Goal: Task Accomplishment & Management: Manage account settings

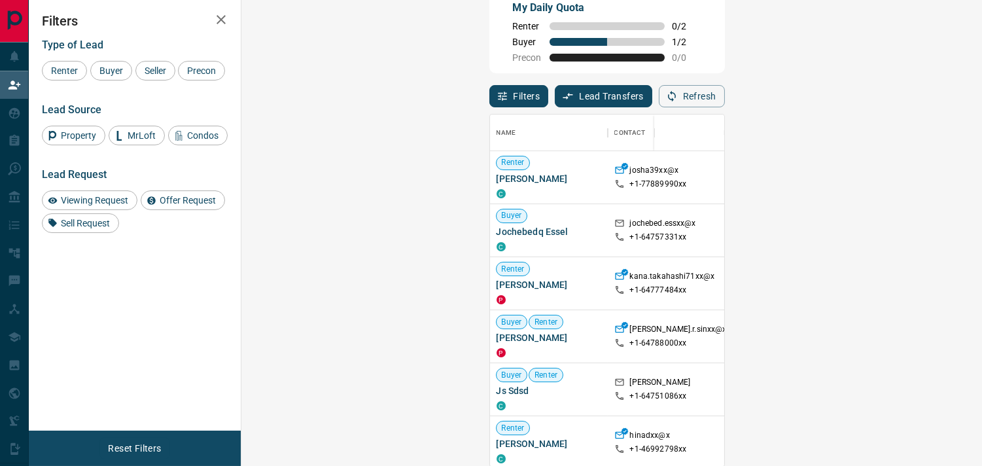
scroll to position [341, 702]
drag, startPoint x: 309, startPoint y: 231, endPoint x: 254, endPoint y: 231, distance: 55.0
click at [490, 231] on div "Buyer Jochebedq Essel C" at bounding box center [549, 230] width 118 height 53
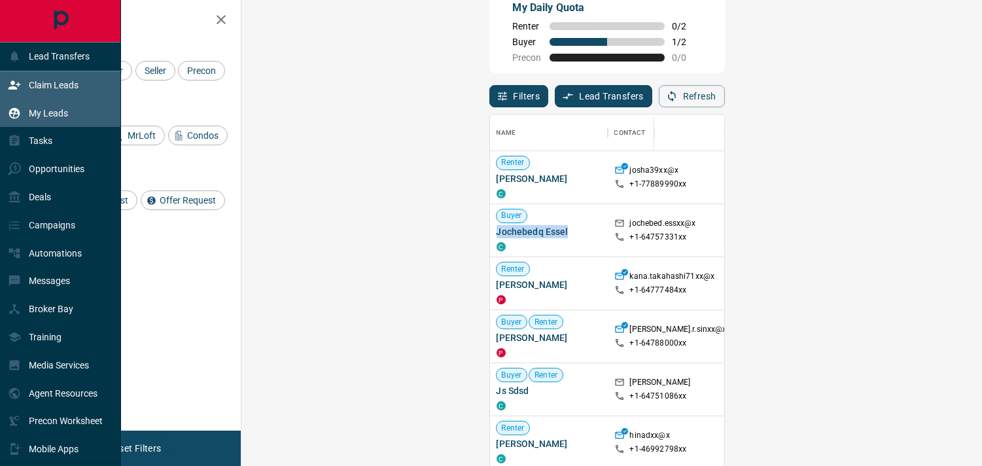
click at [48, 108] on p "My Leads" at bounding box center [48, 113] width 39 height 10
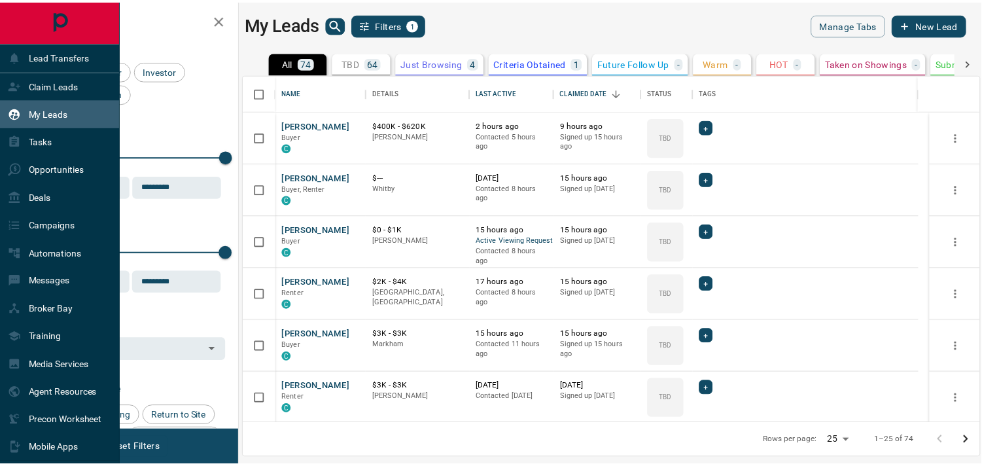
scroll to position [337, 734]
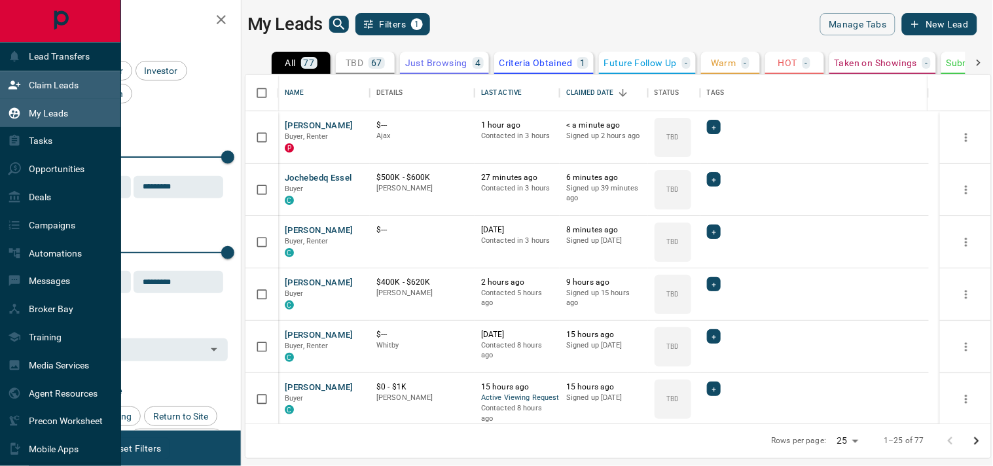
click at [41, 79] on div "Claim Leads" at bounding box center [43, 86] width 71 height 22
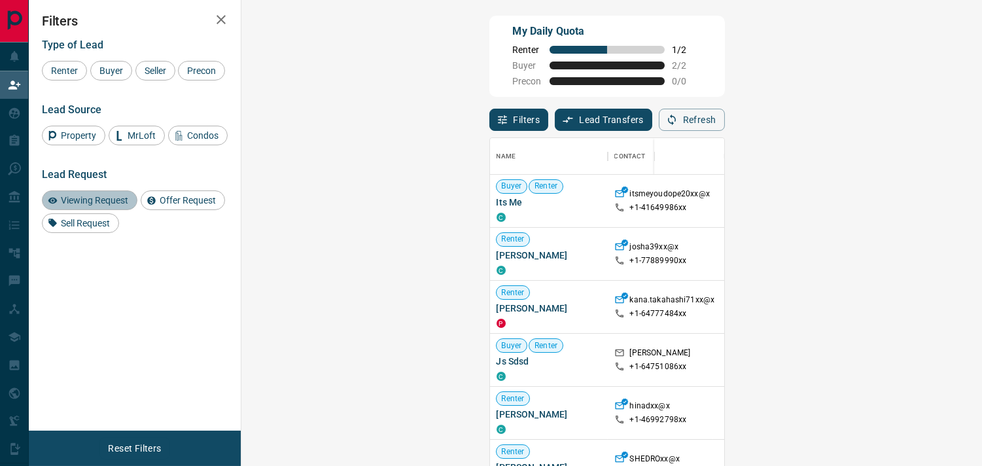
click at [92, 205] on span "Viewing Request" at bounding box center [94, 200] width 77 height 10
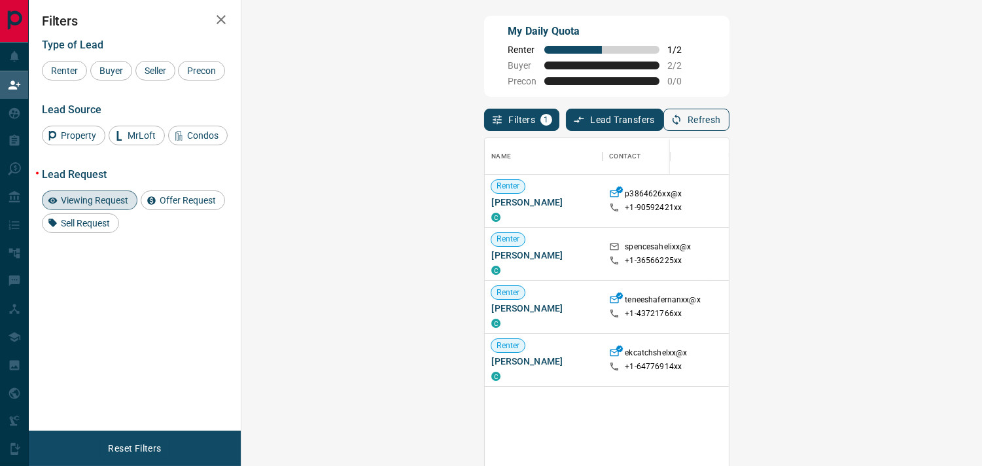
click at [730, 115] on button "Refresh" at bounding box center [697, 120] width 66 height 22
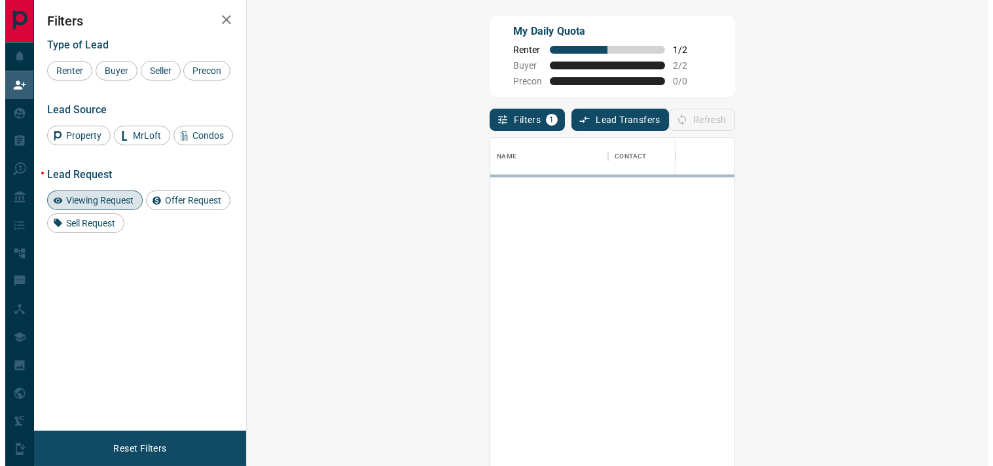
scroll to position [341, 702]
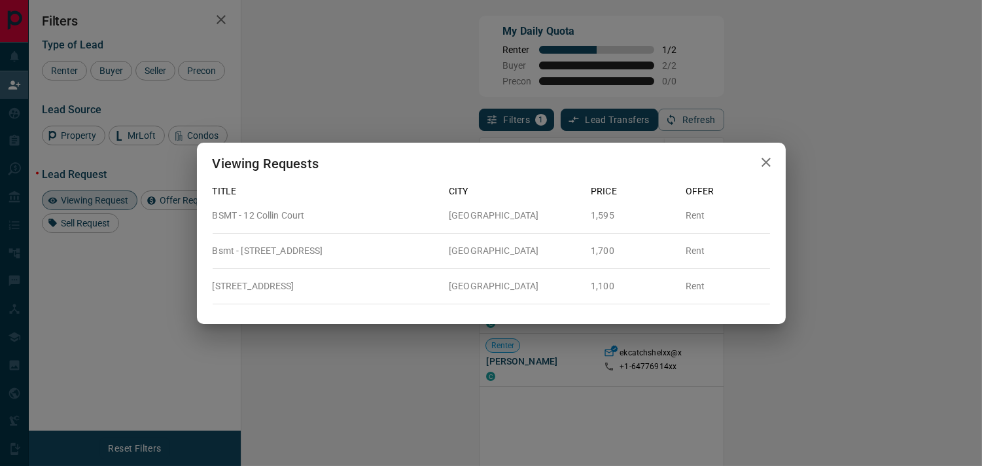
scroll to position [11, 11]
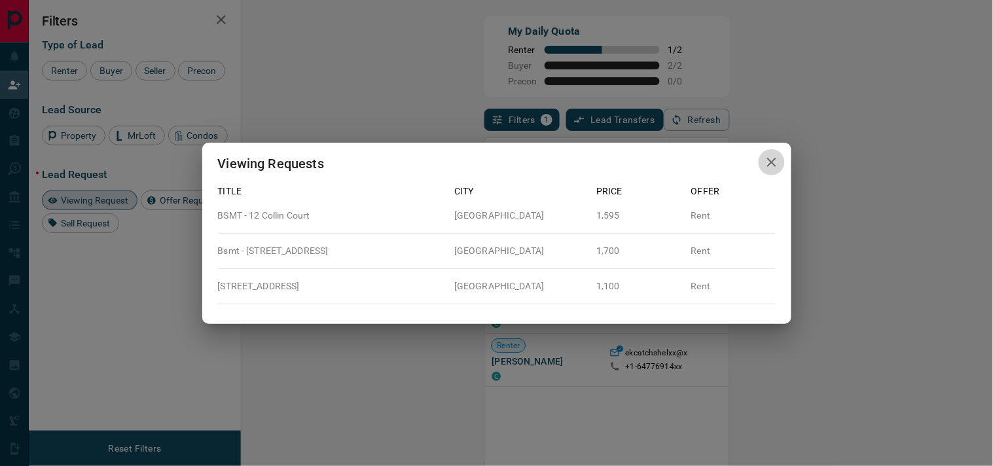
click at [775, 165] on icon "button" at bounding box center [772, 162] width 16 height 16
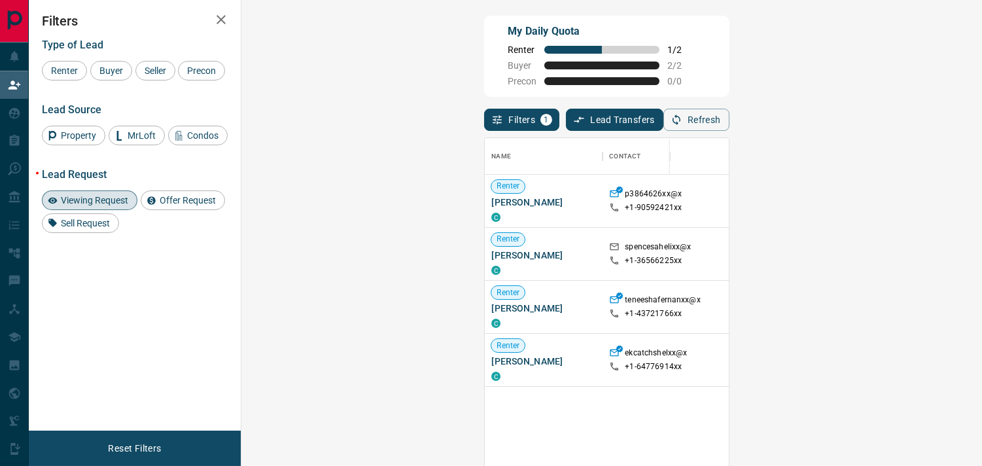
click at [729, 75] on div "My Daily Quota Renter 1 / 2 Buyer 2 / 2 Precon 0 / 0" at bounding box center [606, 56] width 245 height 81
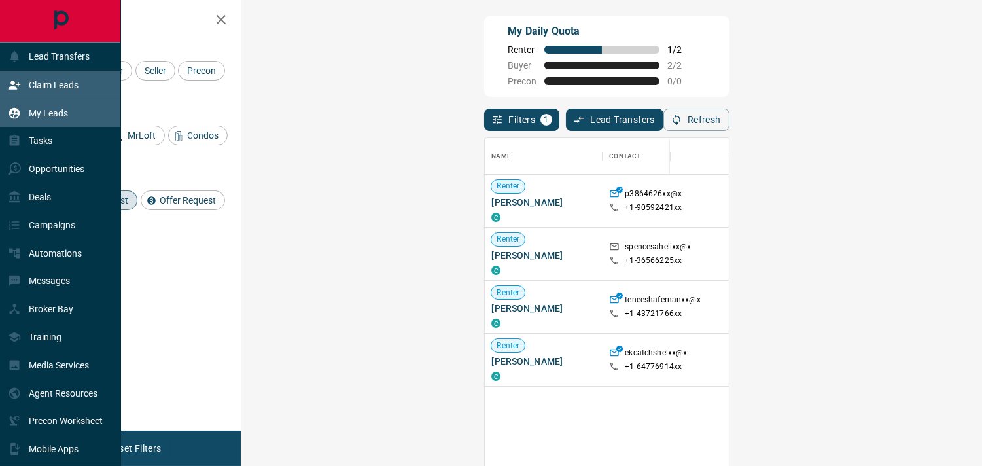
click at [63, 109] on p "My Leads" at bounding box center [48, 113] width 39 height 10
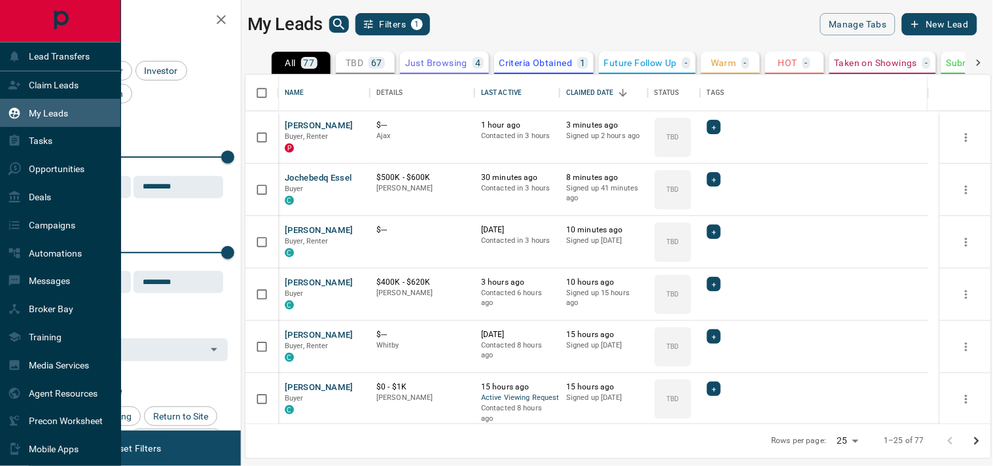
scroll to position [337, 734]
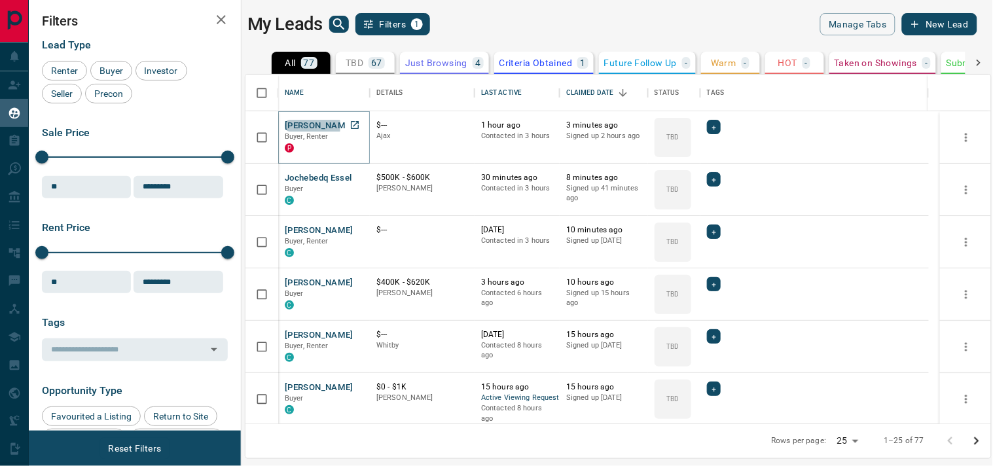
click at [298, 126] on button "[PERSON_NAME]" at bounding box center [319, 126] width 69 height 12
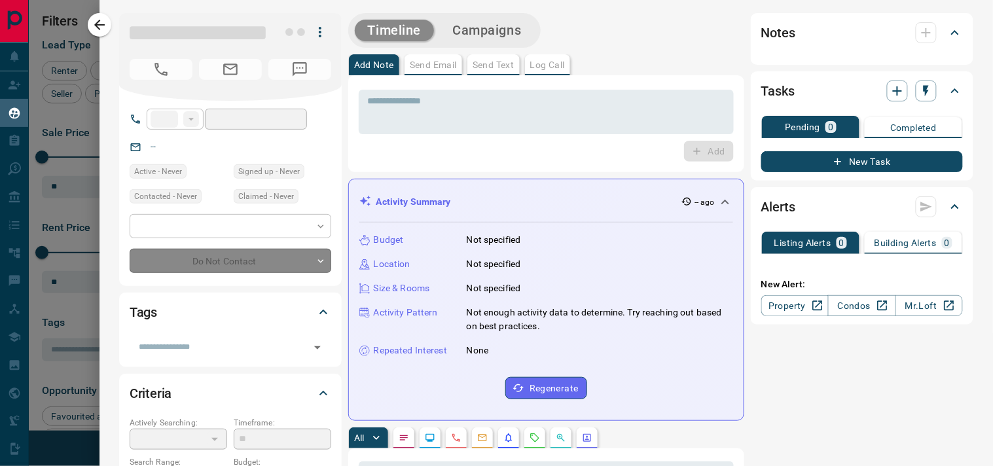
type input "**"
type input "**********"
type input "**"
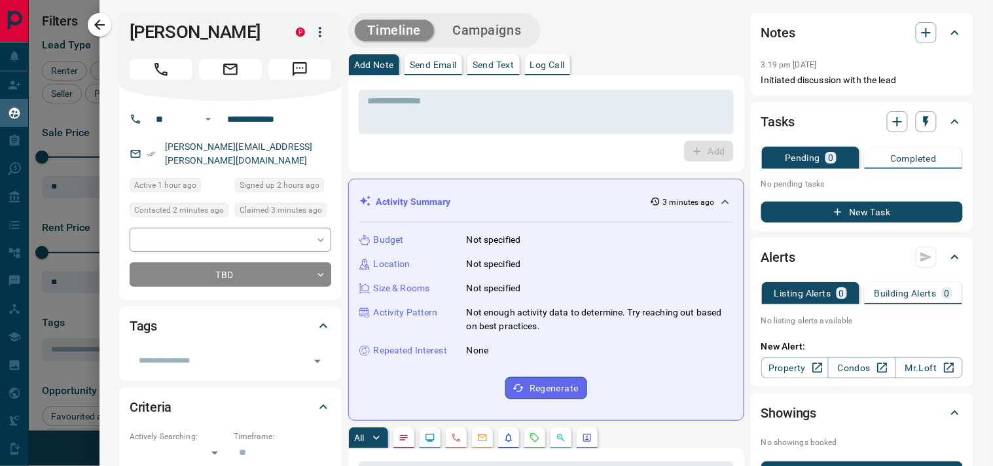
click at [566, 251] on div "Budget Not specified Location Not specified Size & Rooms Not specified Activity…" at bounding box center [546, 315] width 374 height 187
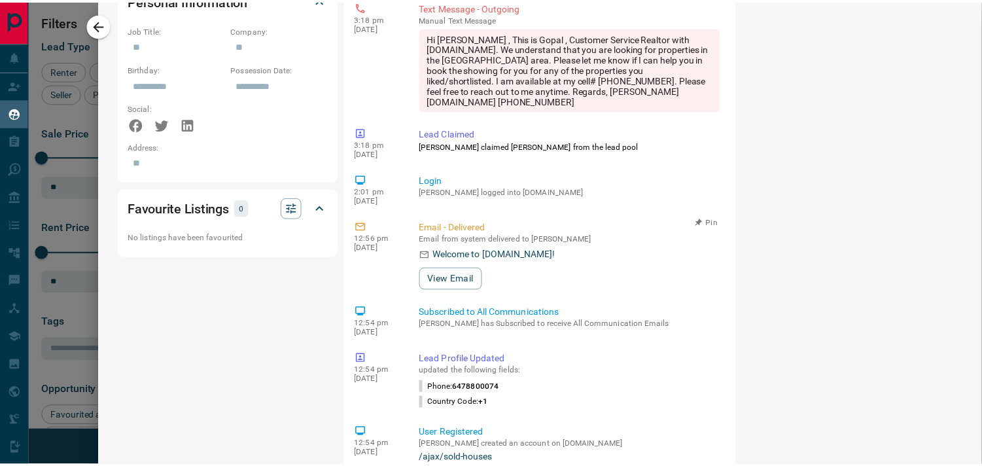
scroll to position [861, 0]
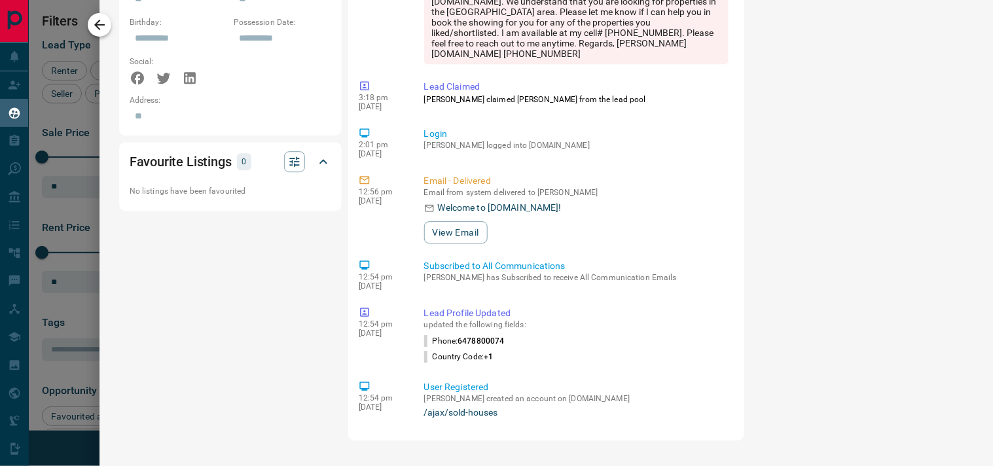
click at [101, 22] on icon "button" at bounding box center [100, 25] width 16 height 16
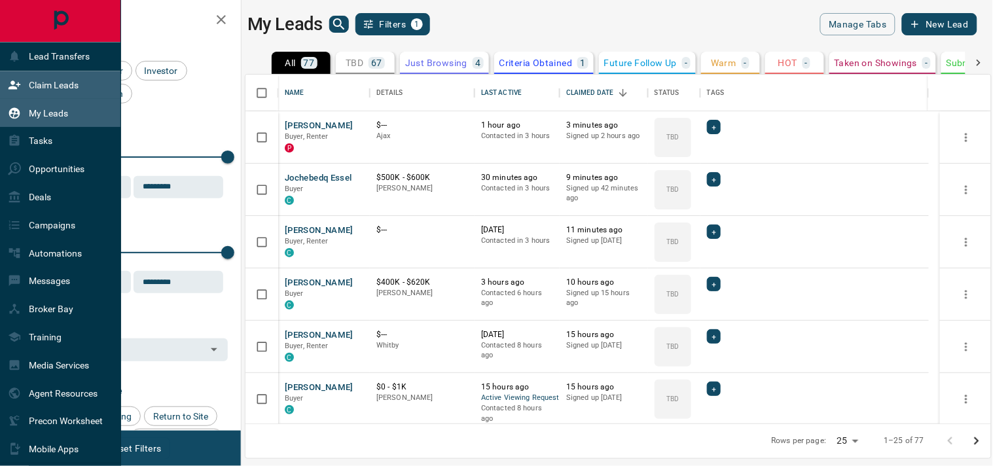
click at [67, 81] on p "Claim Leads" at bounding box center [54, 85] width 50 height 10
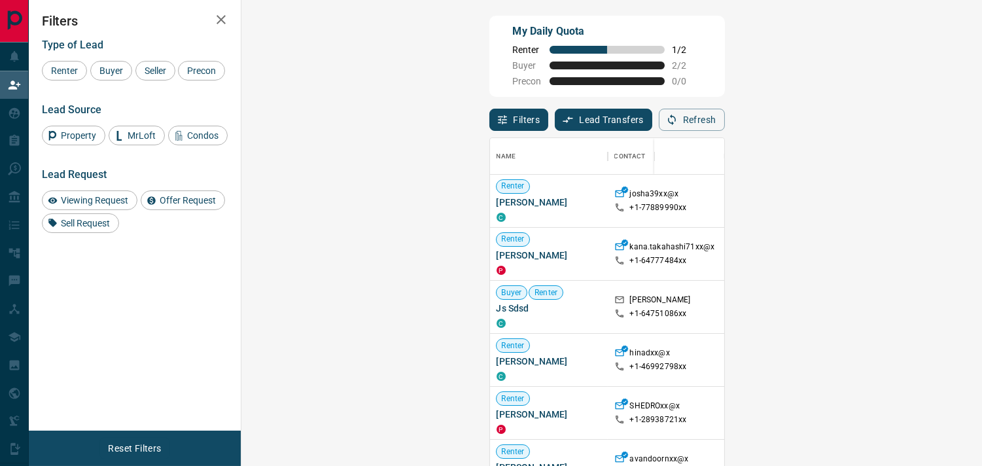
scroll to position [341, 702]
drag, startPoint x: 306, startPoint y: 413, endPoint x: 257, endPoint y: 416, distance: 49.8
click at [497, 416] on span "[PERSON_NAME]" at bounding box center [549, 414] width 105 height 13
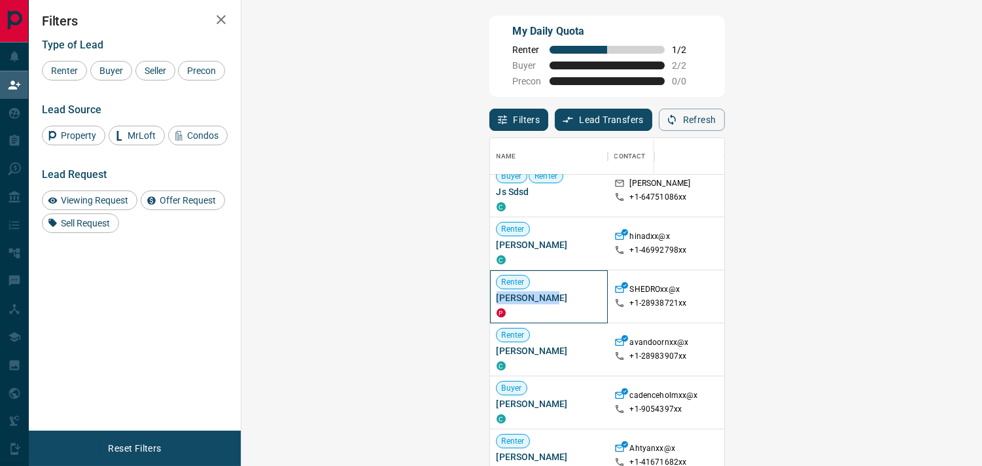
scroll to position [134, 0]
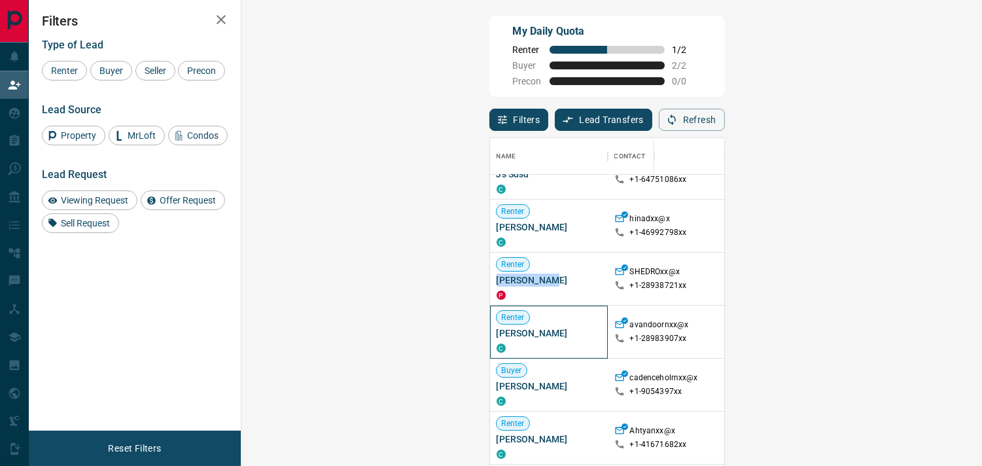
drag, startPoint x: 337, startPoint y: 330, endPoint x: 257, endPoint y: 332, distance: 80.5
click at [497, 332] on span "[PERSON_NAME]" at bounding box center [549, 333] width 105 height 13
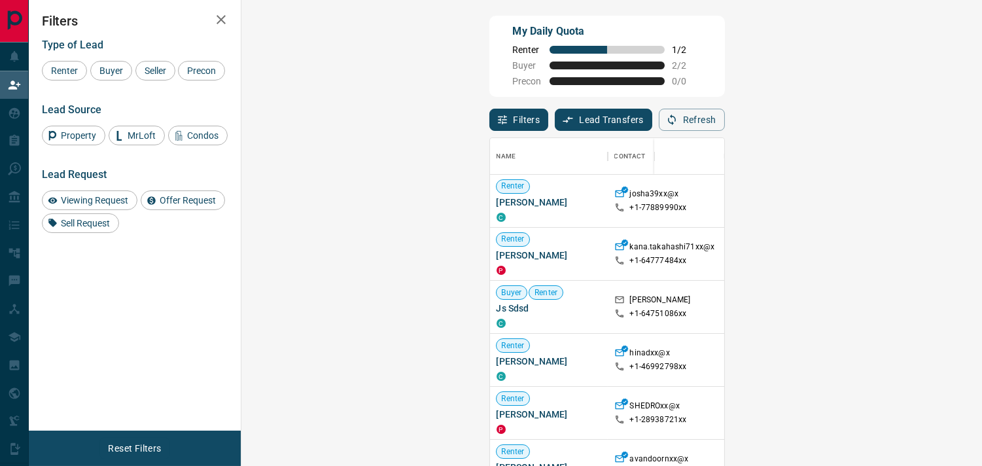
scroll to position [24, 0]
